Goal: Information Seeking & Learning: Learn about a topic

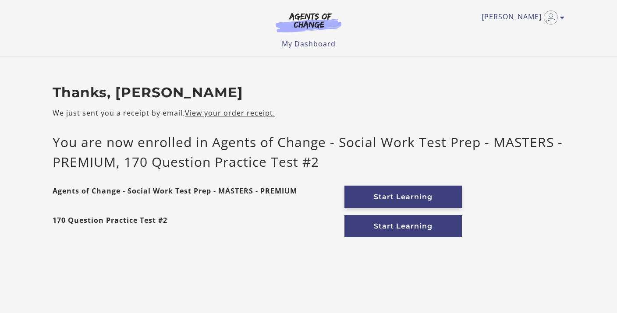
click at [378, 196] on link "Start Learning" at bounding box center [402, 197] width 117 height 22
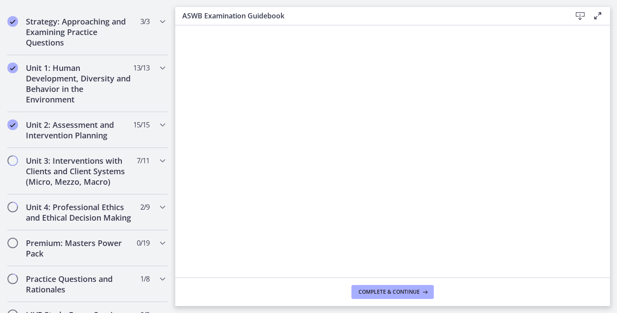
scroll to position [549, 0]
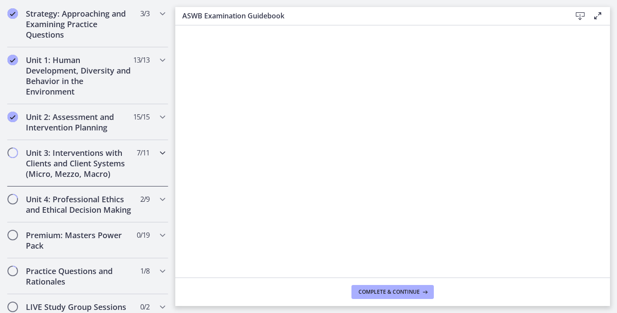
click at [159, 158] on icon "Chapters" at bounding box center [162, 153] width 11 height 11
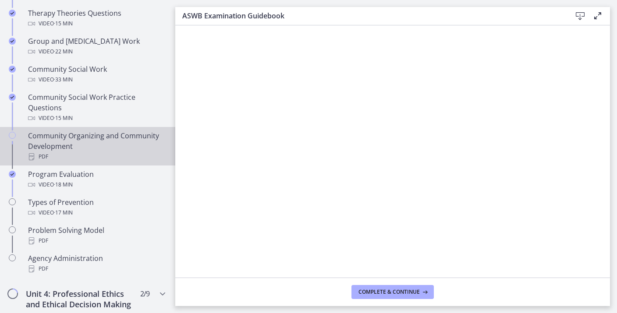
scroll to position [443, 0]
click at [152, 148] on div "Community Organizing and Community Development PDF" at bounding box center [96, 147] width 137 height 32
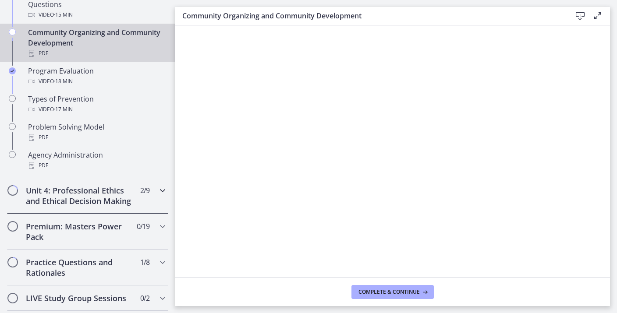
scroll to position [548, 0]
click at [162, 191] on icon "Chapters" at bounding box center [162, 189] width 11 height 11
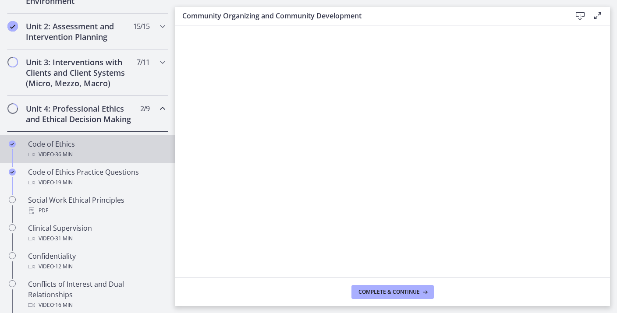
scroll to position [291, 0]
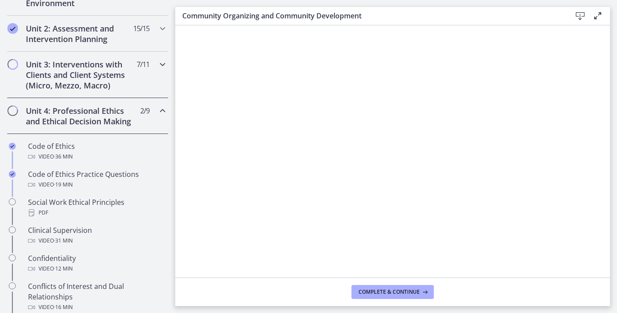
click at [149, 89] on div "Unit 3: Interventions with Clients and Client Systems (Micro, Mezzo, Macro) 7 /…" at bounding box center [87, 75] width 161 height 46
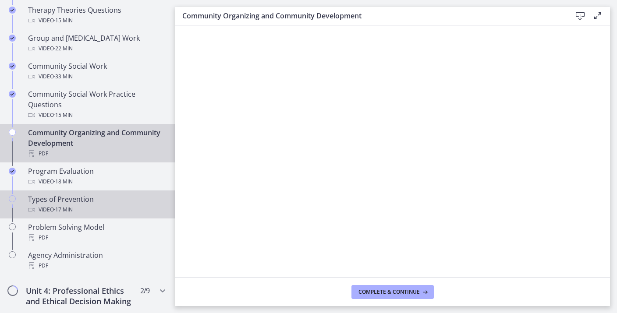
scroll to position [453, 0]
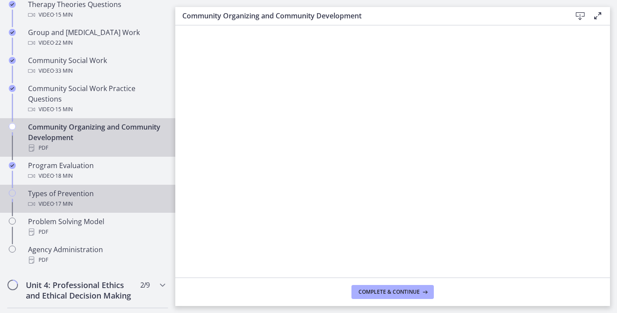
click at [100, 196] on div "Types of Prevention Video · 17 min" at bounding box center [96, 198] width 137 height 21
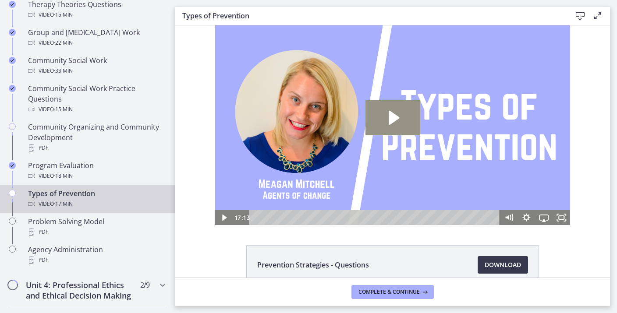
click at [394, 122] on icon "Play Video: cbe60hpt4o1cl02sih20.mp4" at bounding box center [394, 118] width 11 height 14
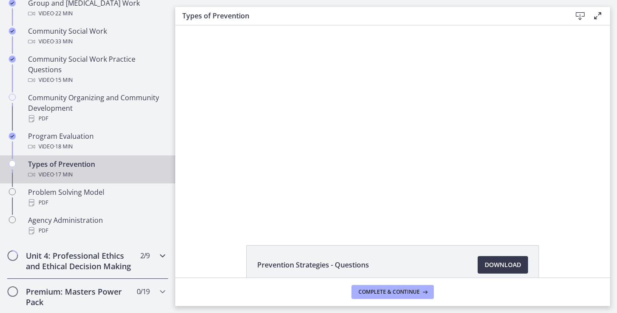
scroll to position [483, 0]
click at [161, 253] on icon "Chapters" at bounding box center [162, 255] width 11 height 11
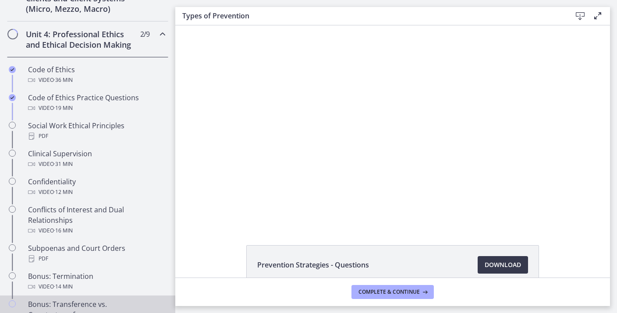
scroll to position [363, 0]
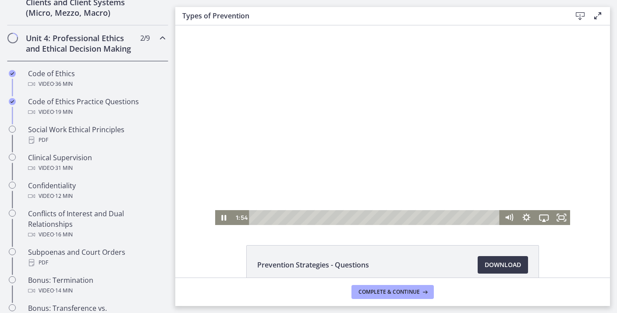
click at [253, 131] on div at bounding box center [392, 125] width 355 height 200
click at [332, 142] on div at bounding box center [392, 125] width 355 height 200
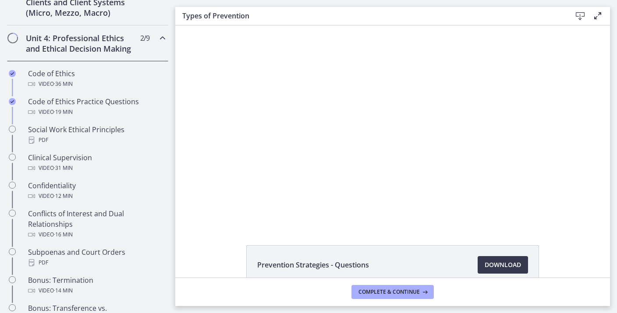
click at [215, 25] on button "Pause: cbe60hpt4o1cl02sih20.mp4" at bounding box center [215, 25] width 0 height 0
click at [215, 25] on button "Play Video: cbe60hpt4o1cl02sih20.mp4" at bounding box center [215, 25] width 0 height 0
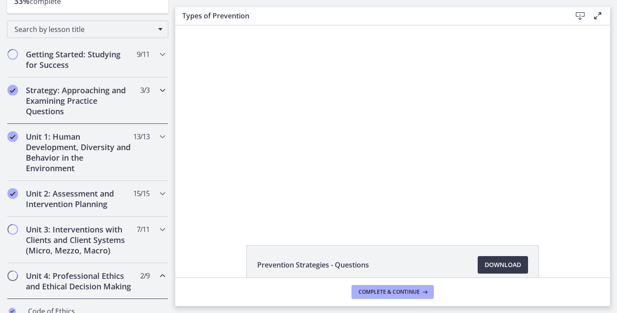
scroll to position [127, 0]
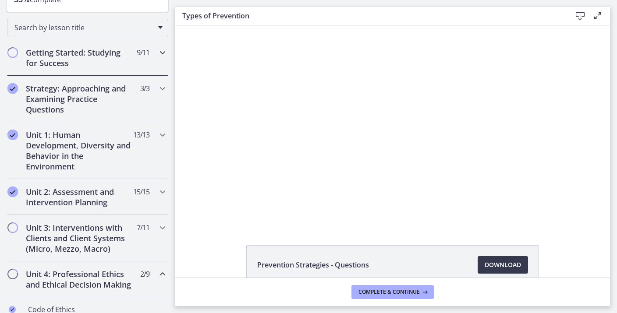
click at [156, 59] on div "Getting Started: Studying for Success 9 / 11 Completed" at bounding box center [87, 58] width 161 height 36
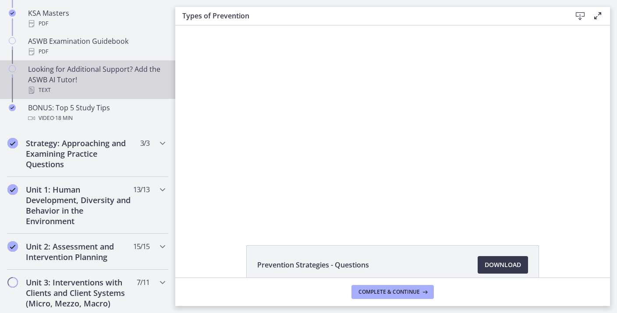
scroll to position [422, 0]
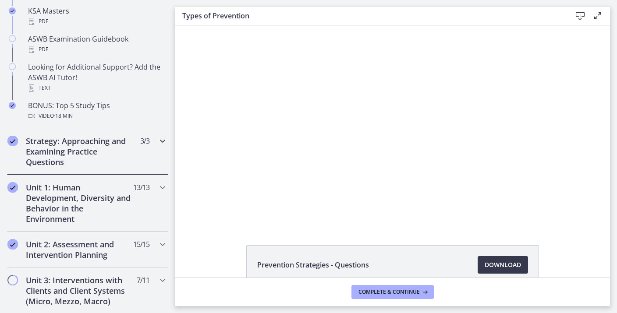
click at [154, 140] on div "Strategy: Approaching and Examining Practice Questions 3 / 3 Completed" at bounding box center [87, 151] width 161 height 46
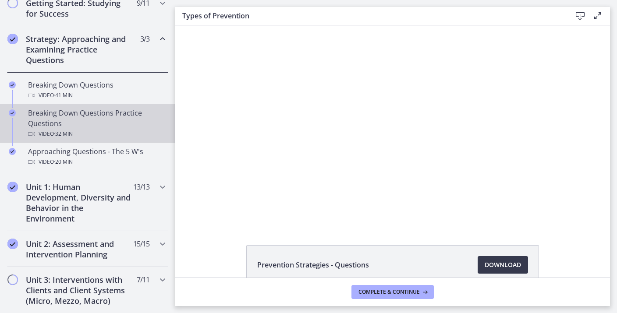
scroll to position [182, 0]
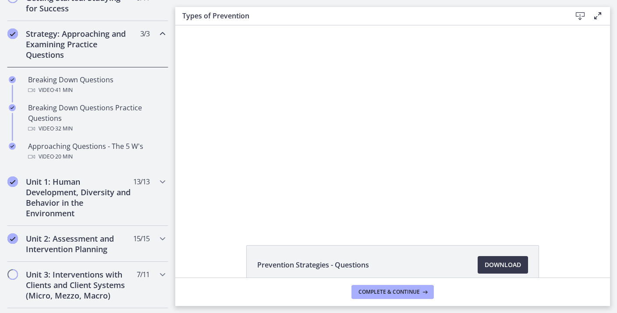
click at [161, 37] on icon "Chapters" at bounding box center [162, 33] width 11 height 11
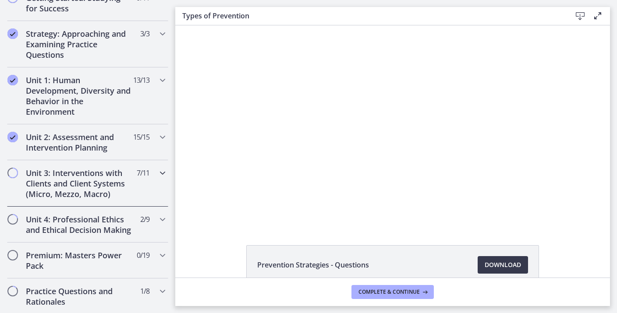
click at [163, 170] on icon "Chapters" at bounding box center [162, 173] width 11 height 11
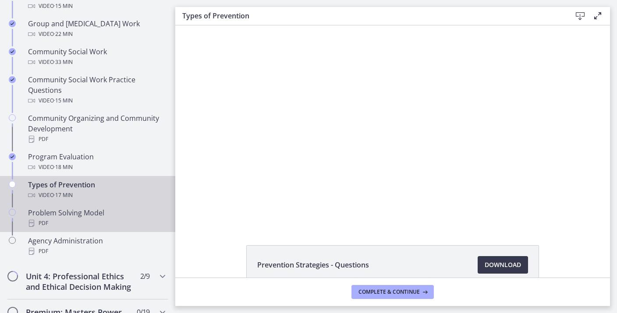
scroll to position [464, 0]
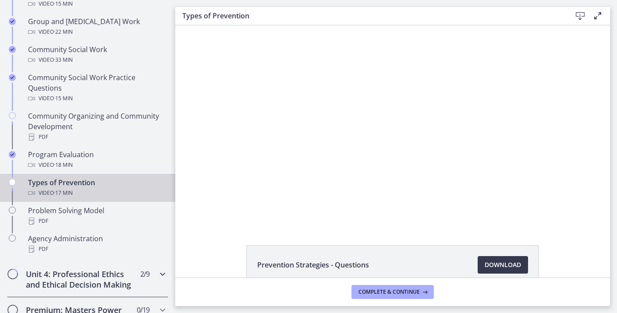
click at [158, 273] on icon "Chapters" at bounding box center [162, 274] width 11 height 11
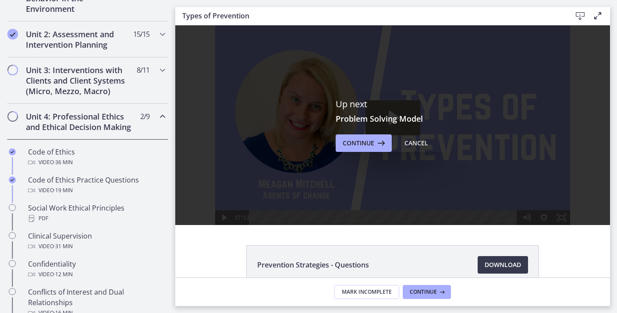
scroll to position [0, 0]
click at [366, 149] on button "Continue" at bounding box center [364, 144] width 56 height 18
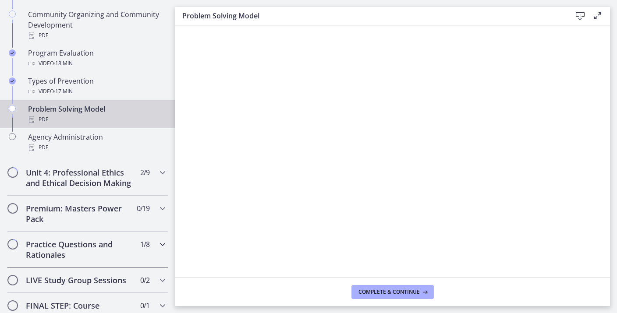
scroll to position [565, 0]
click at [144, 174] on span "2 / 9 Completed" at bounding box center [144, 173] width 9 height 11
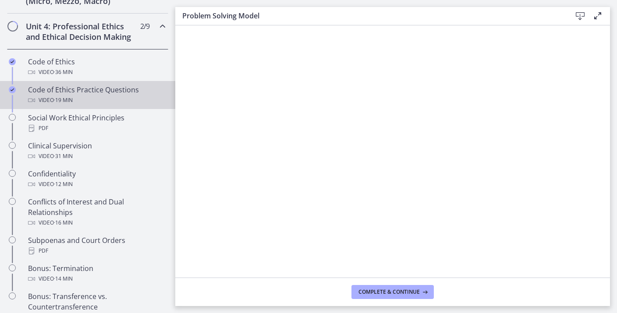
scroll to position [376, 0]
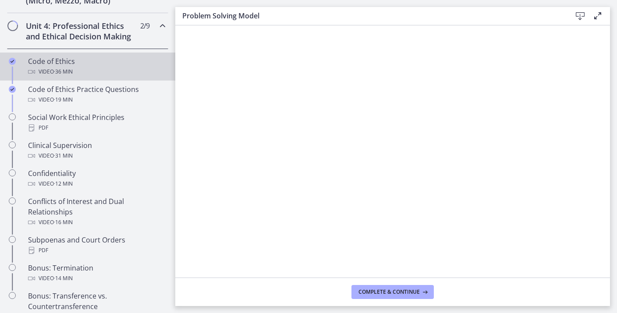
click at [113, 60] on div "Code of Ethics Video · 36 min" at bounding box center [96, 66] width 137 height 21
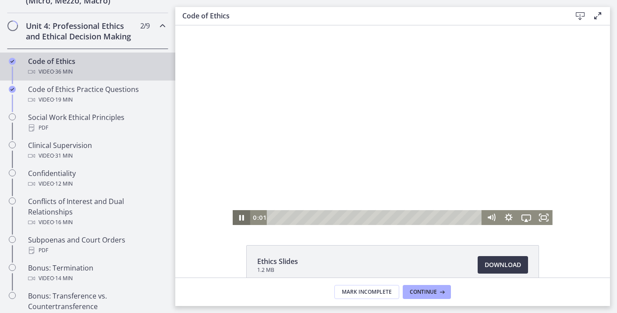
click at [244, 219] on icon "Pause" at bounding box center [241, 218] width 5 height 6
